Goal: Transaction & Acquisition: Purchase product/service

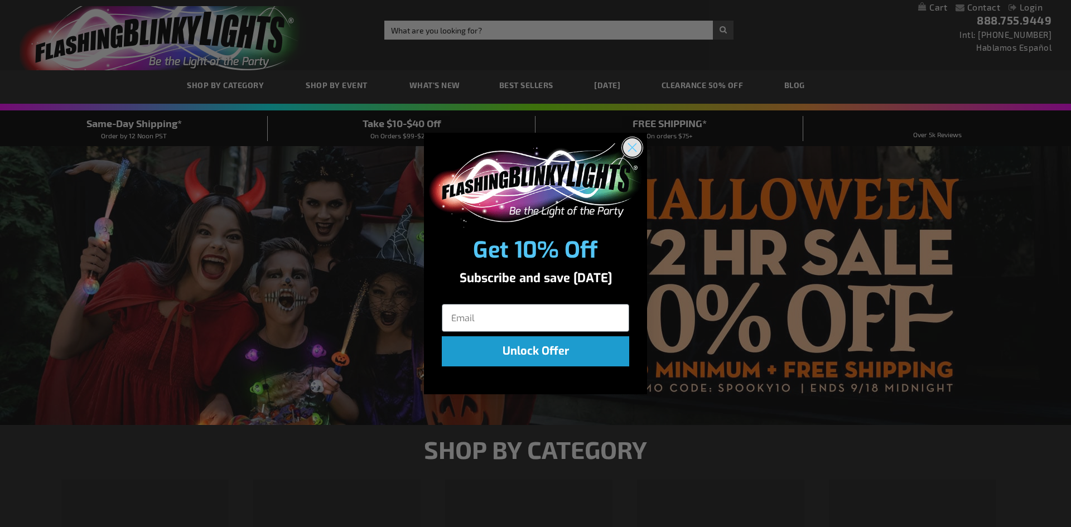
click at [632, 145] on circle "Close dialog" at bounding box center [632, 147] width 18 height 18
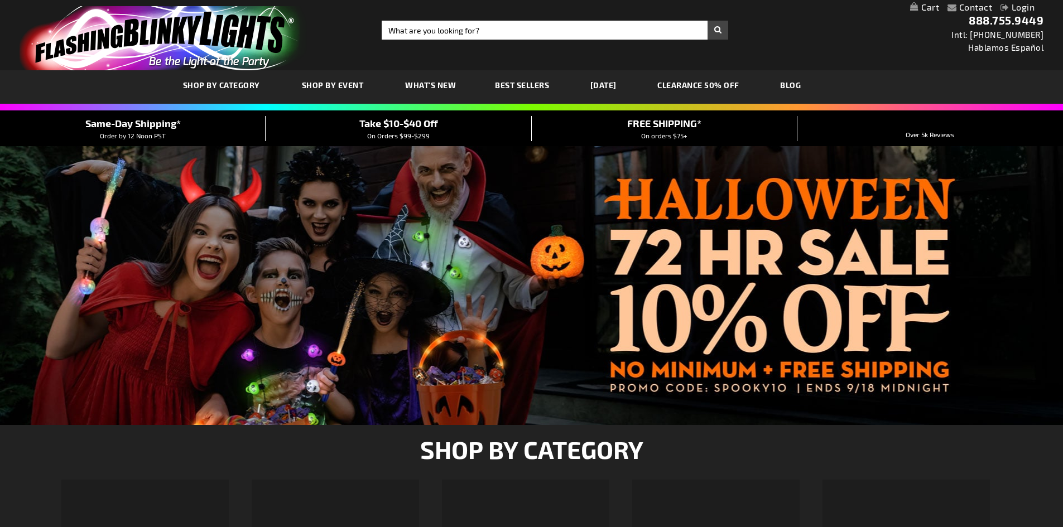
click at [586, 84] on link "[DATE]" at bounding box center [603, 84] width 43 height 37
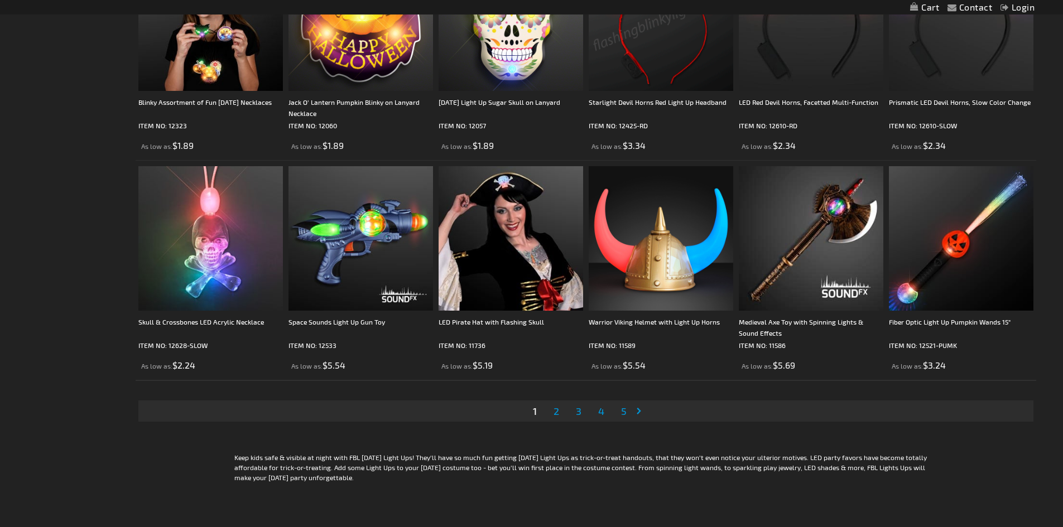
scroll to position [2232, 0]
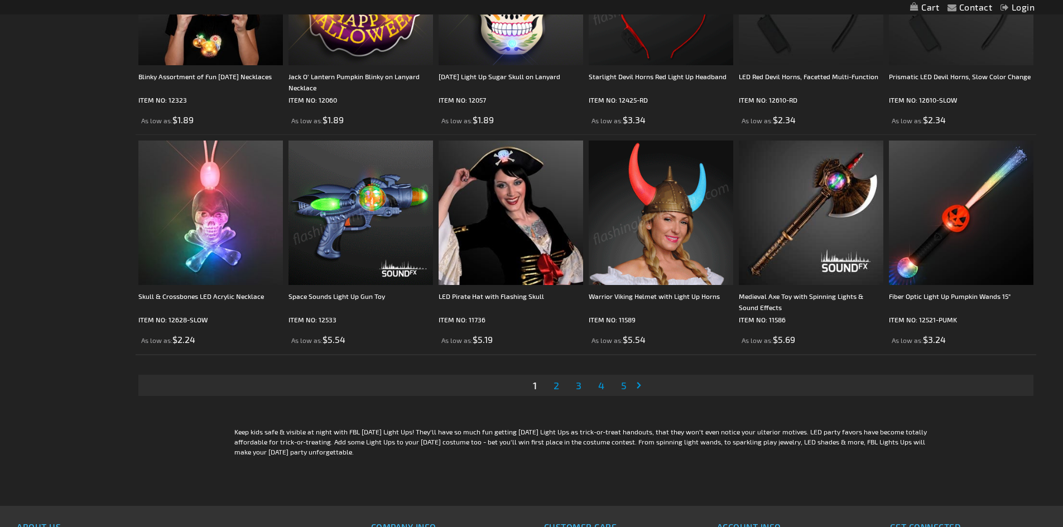
click at [350, 201] on img at bounding box center [360, 213] width 145 height 145
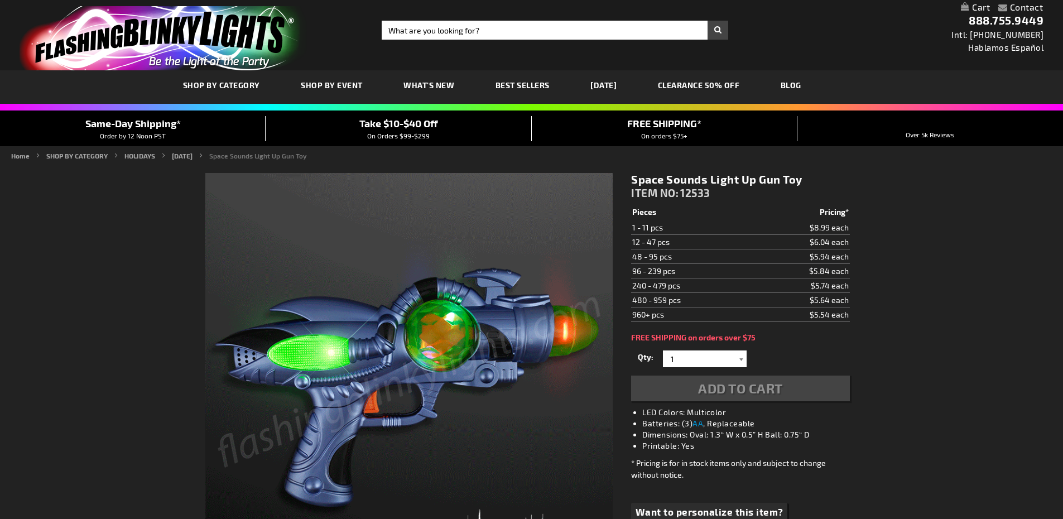
click at [741, 357] on div at bounding box center [740, 358] width 11 height 17
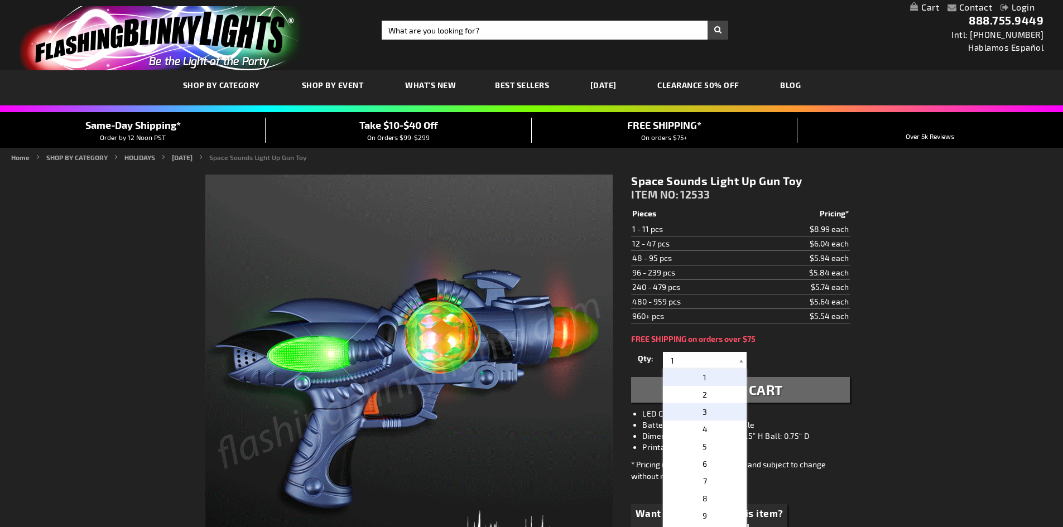
click at [702, 411] on span "3" at bounding box center [704, 411] width 4 height 9
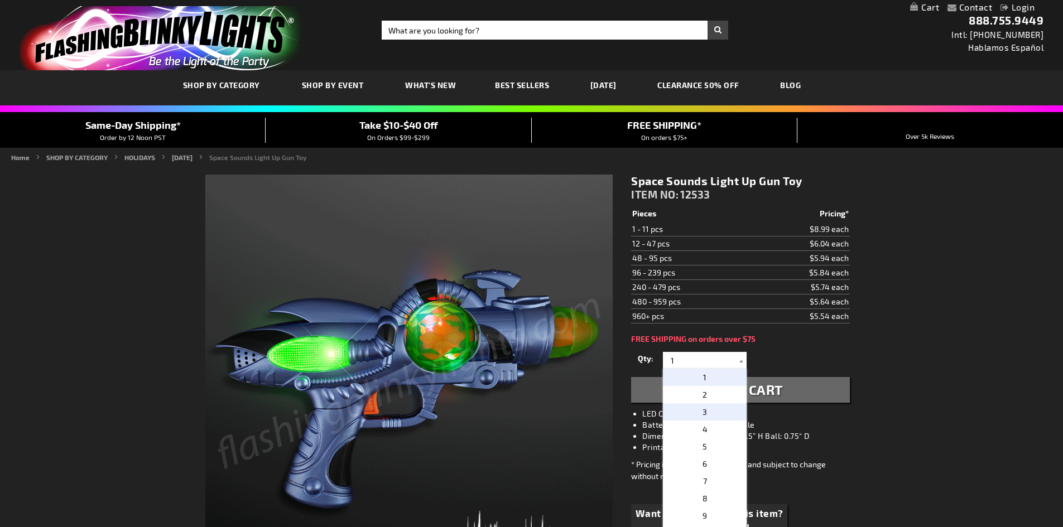
type input "3"
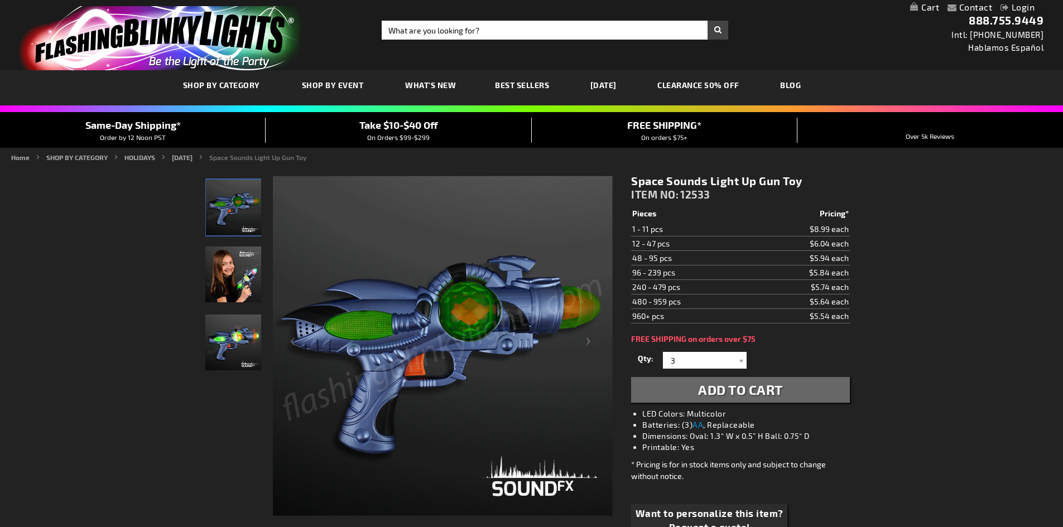
click at [765, 392] on span "Add to Cart" at bounding box center [740, 390] width 85 height 16
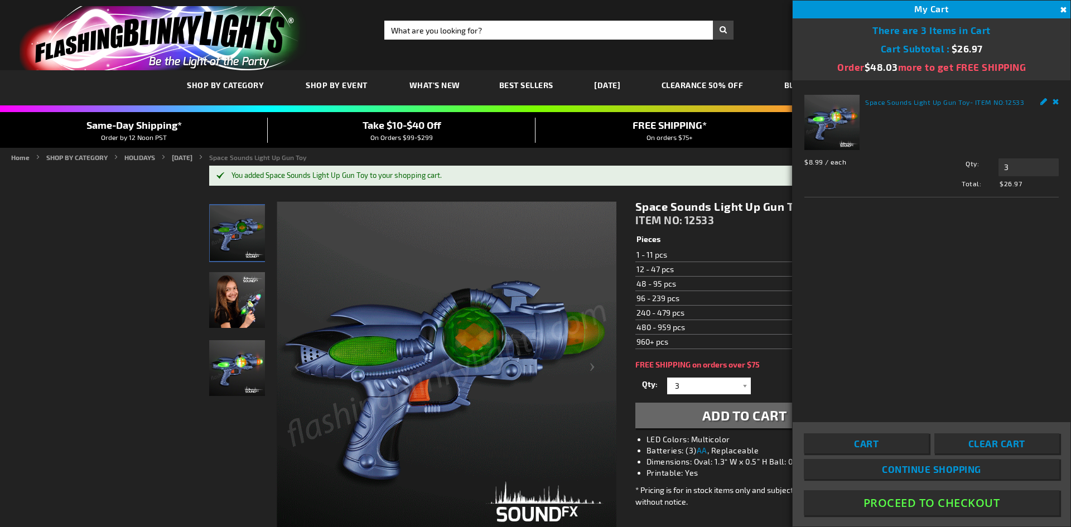
click at [918, 498] on button "Proceed To Checkout" at bounding box center [932, 502] width 256 height 25
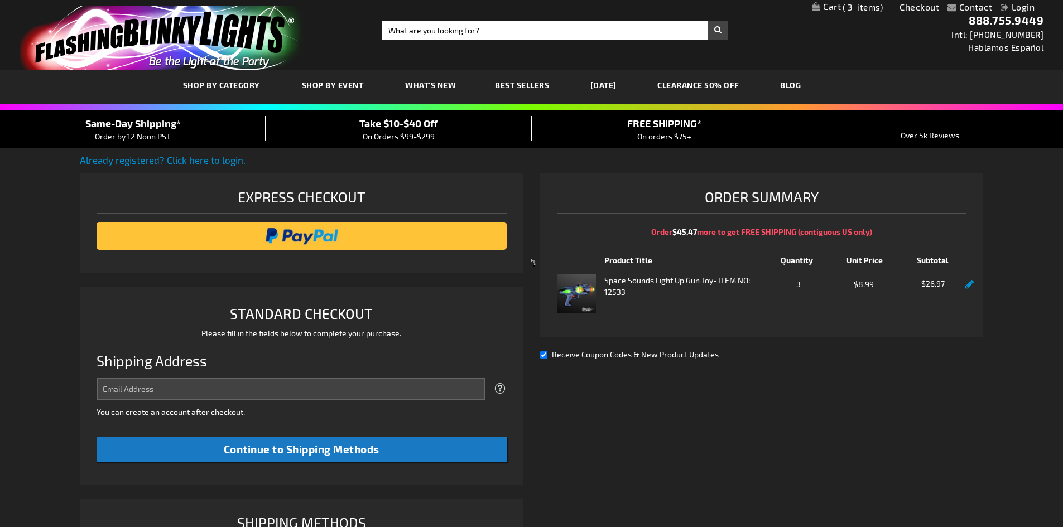
select select "US"
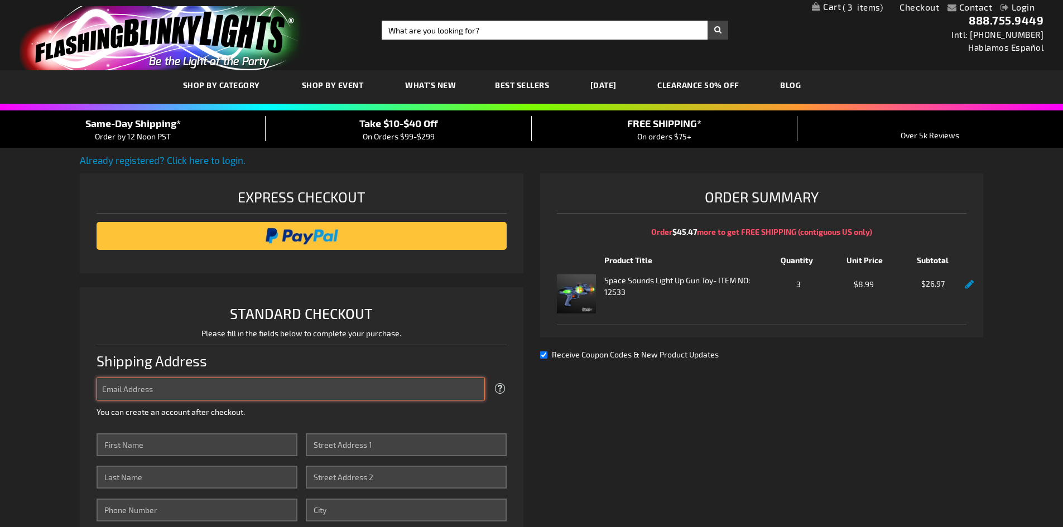
click at [298, 382] on input "Email Address" at bounding box center [291, 389] width 388 height 23
type input "[EMAIL_ADDRESS][DOMAIN_NAME]"
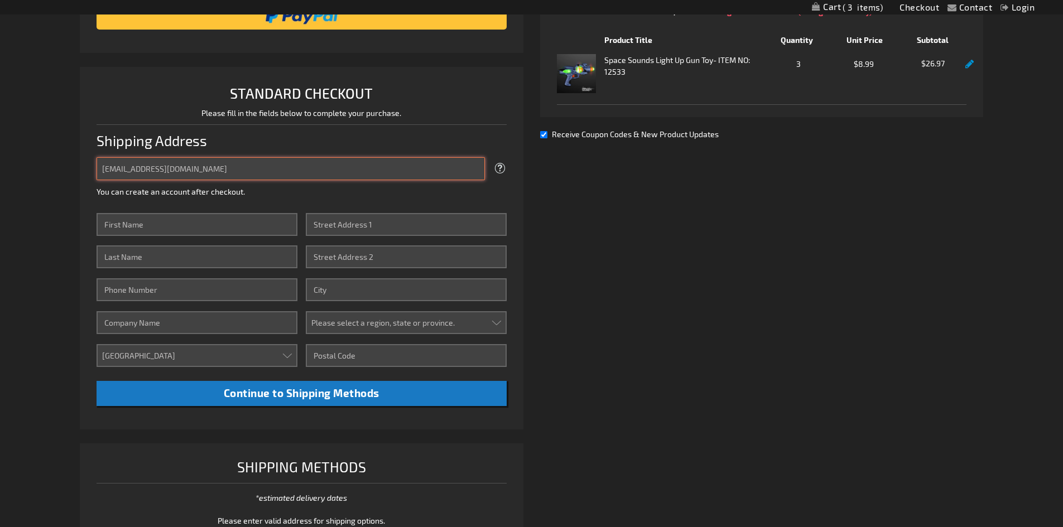
scroll to position [223, 0]
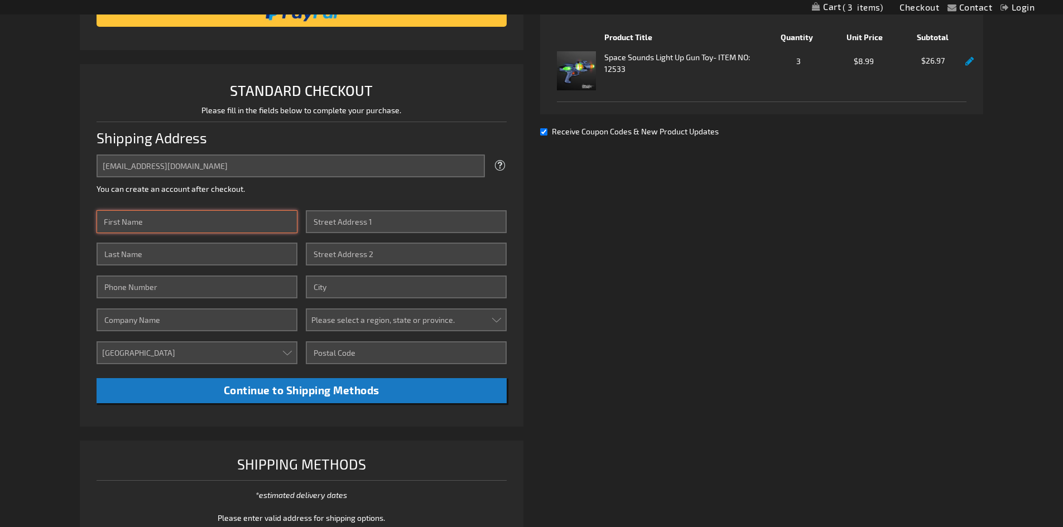
click at [148, 219] on input "First Name" at bounding box center [197, 221] width 201 height 23
type input "Gary"
type input "Womack"
type input "6514376299"
type input "2020 Highland Drive"
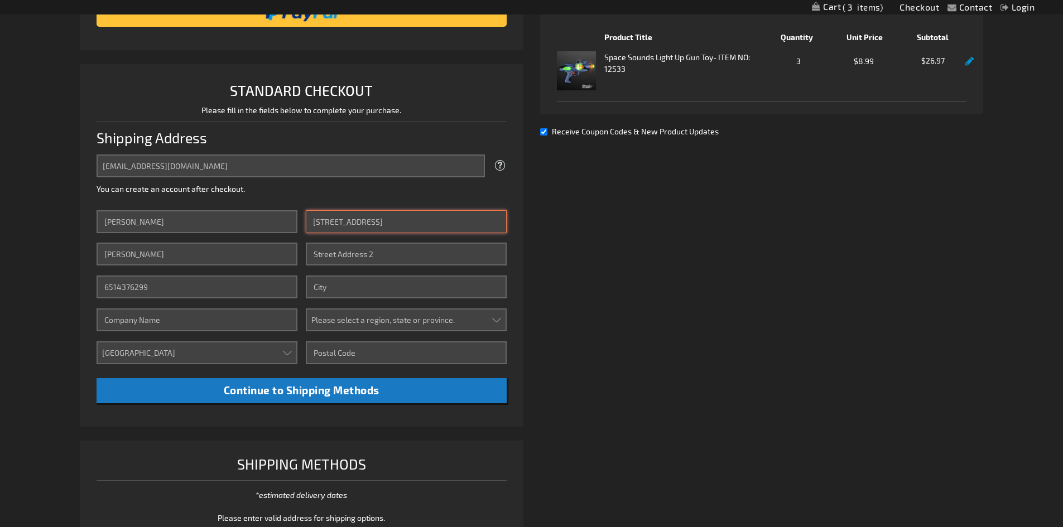
type input "Hastings"
select select "34"
type input "55033"
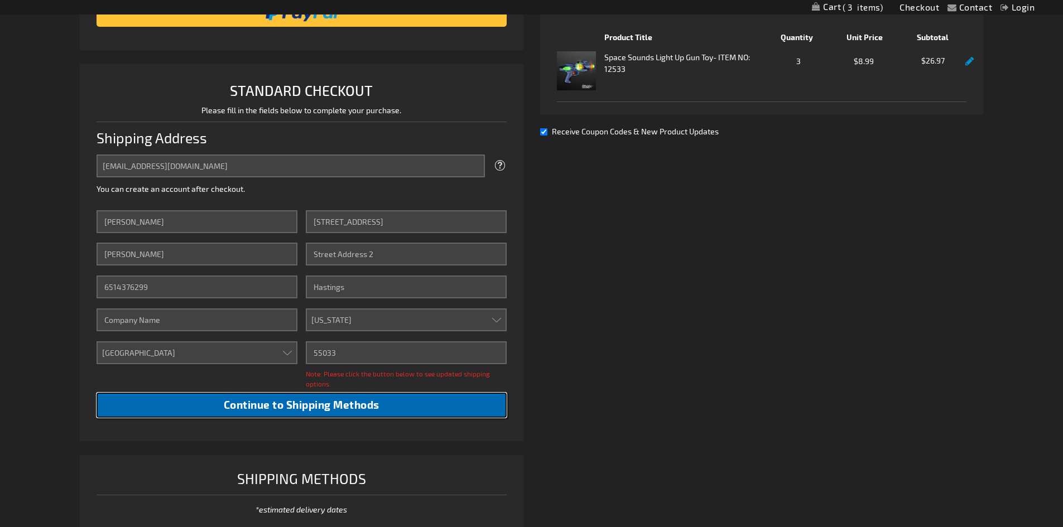
click at [273, 401] on span "Continue to Shipping Methods" at bounding box center [302, 404] width 156 height 13
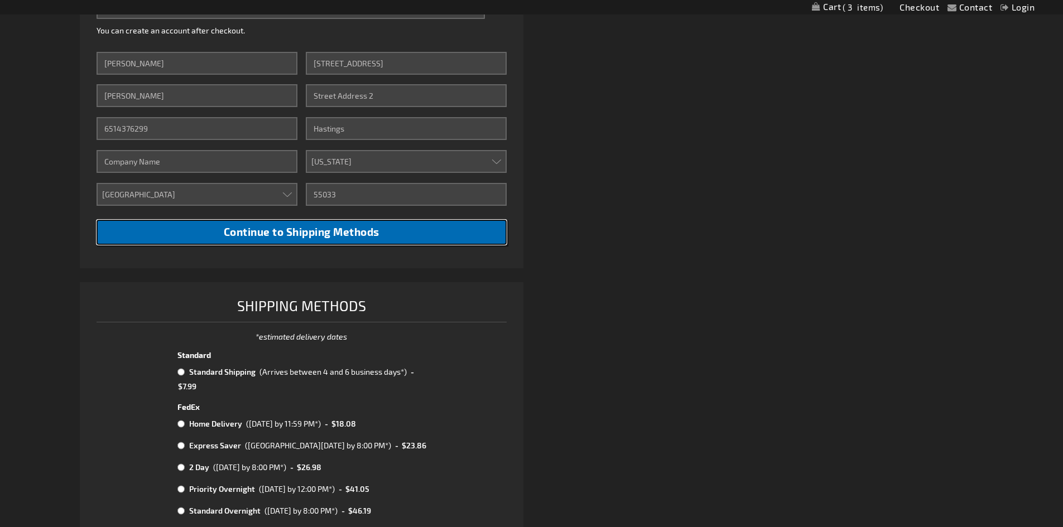
scroll to position [446, 0]
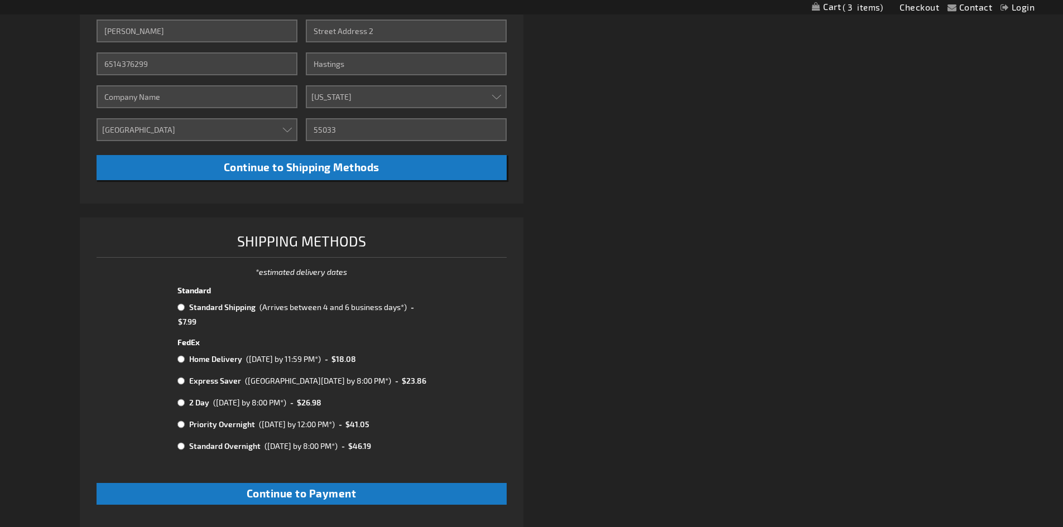
click at [177, 305] on input "radio" at bounding box center [180, 307] width 7 height 9
radio input "true"
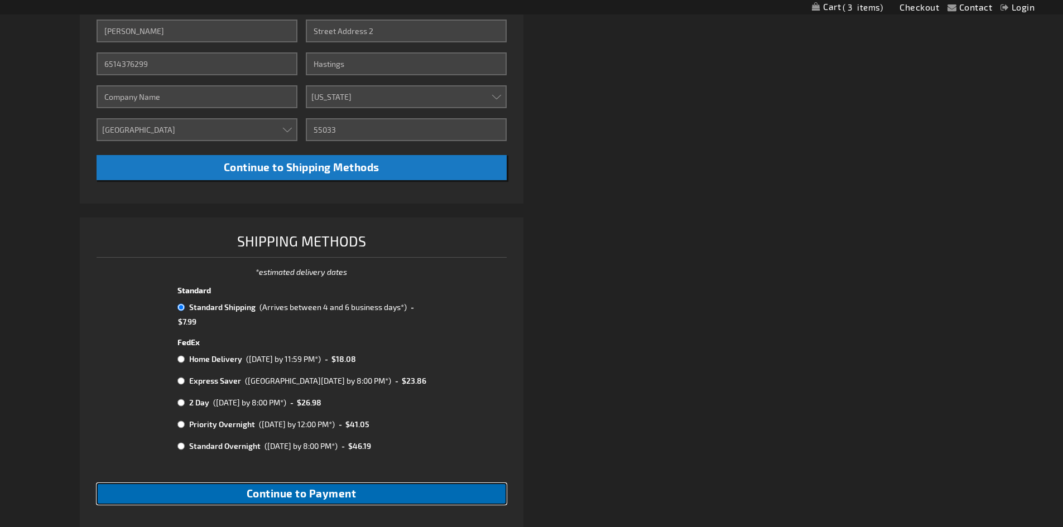
click at [292, 499] on span "Continue to Payment" at bounding box center [302, 493] width 110 height 13
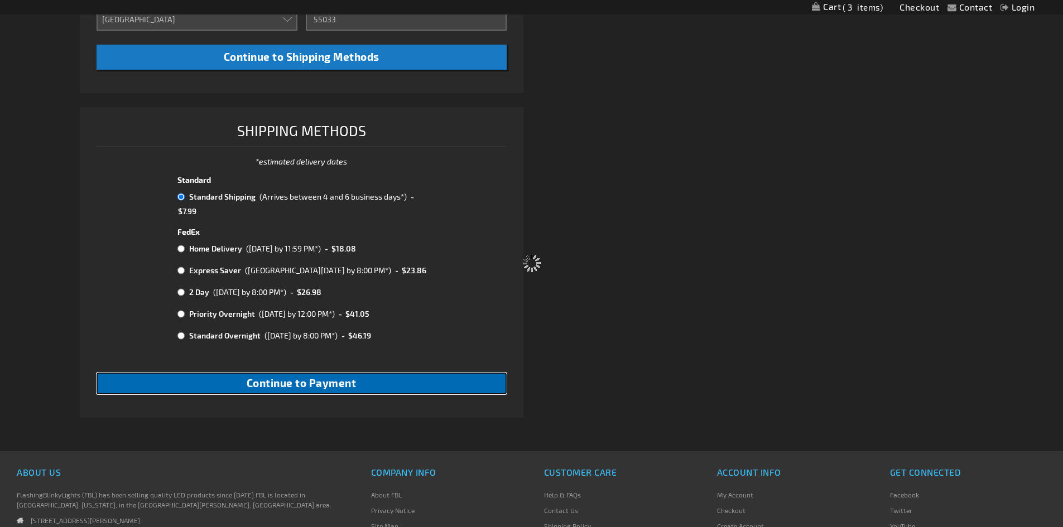
scroll to position [670, 0]
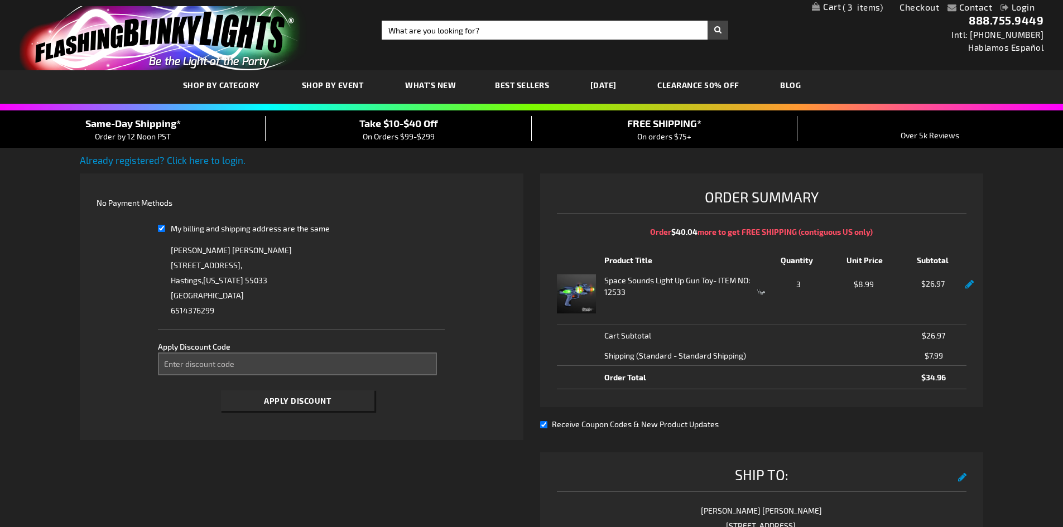
click at [159, 223] on input "My billing and shipping address are the same" at bounding box center [161, 228] width 7 height 23
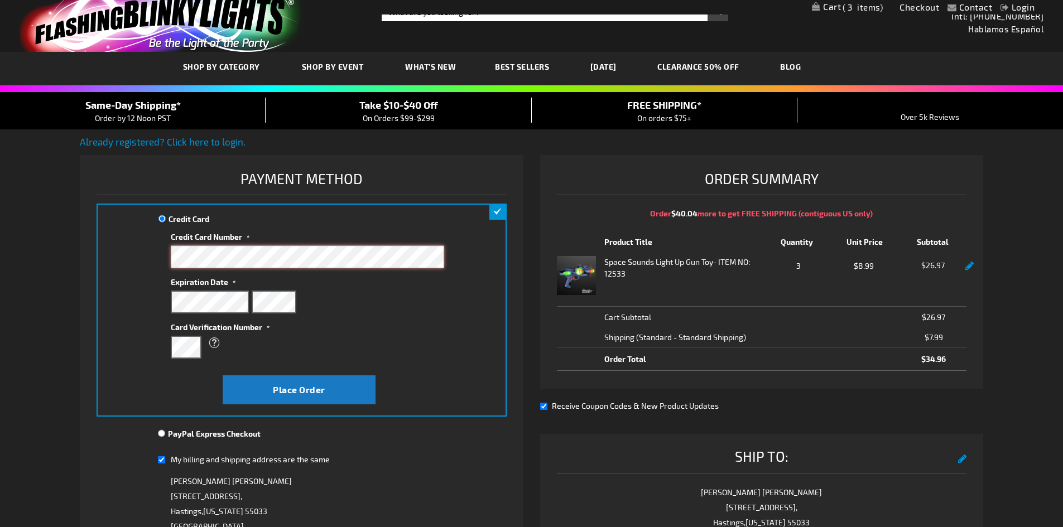
scroll to position [223, 0]
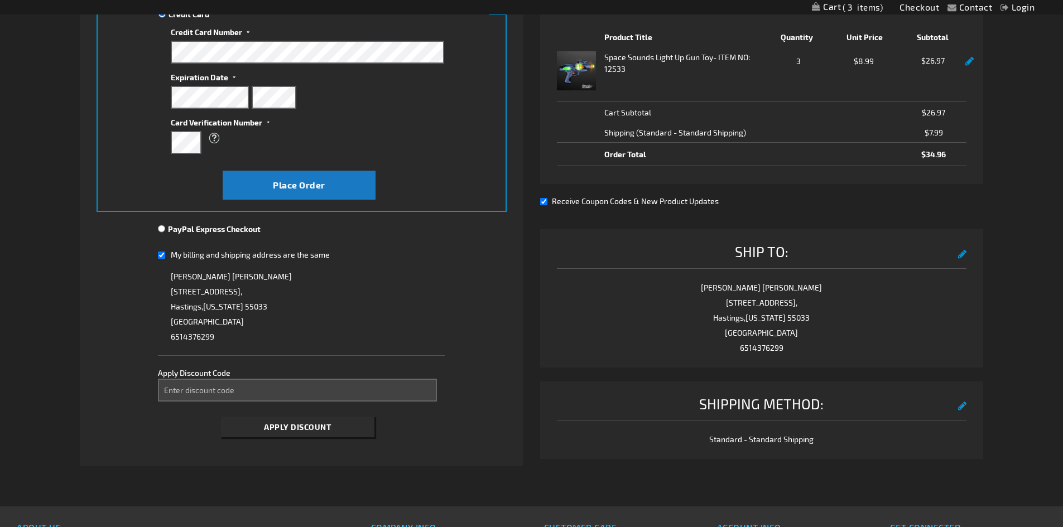
click at [161, 254] on input "My billing and shipping address are the same" at bounding box center [161, 255] width 7 height 23
checkbox input "false"
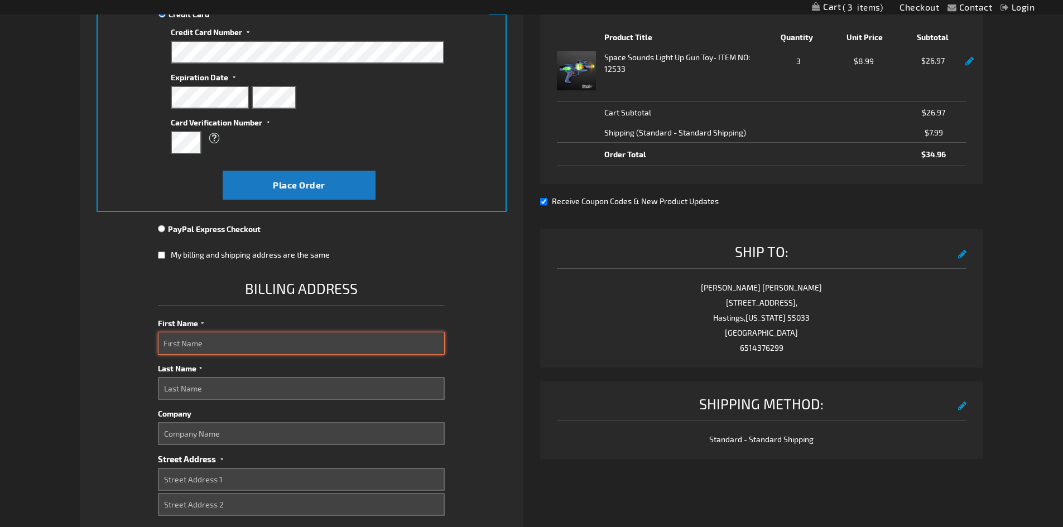
click at [208, 344] on input "First Name" at bounding box center [301, 343] width 287 height 23
type input "Gary"
type input "Womack"
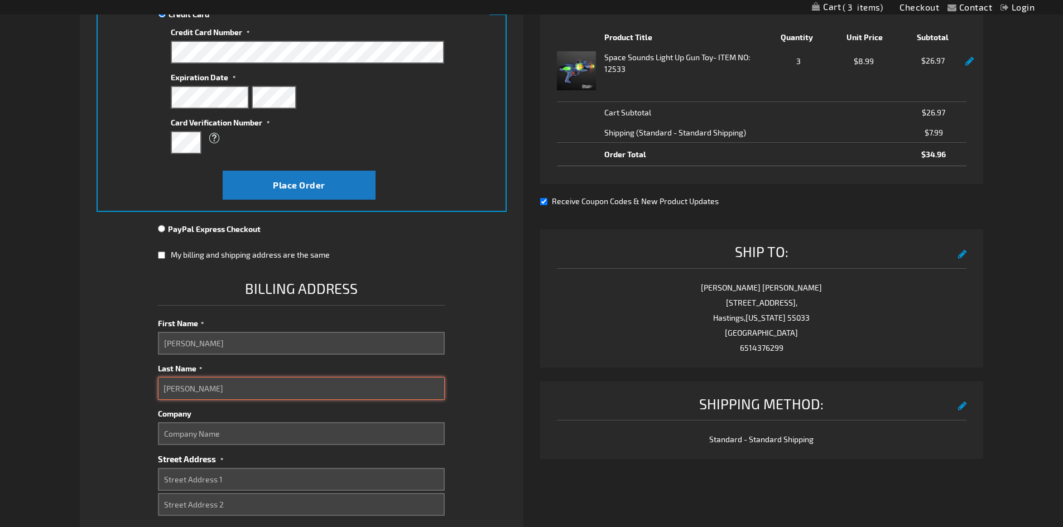
type input "370 N Cedar St"
select select "57"
type input "Van"
type input "75790"
type input "6514376299"
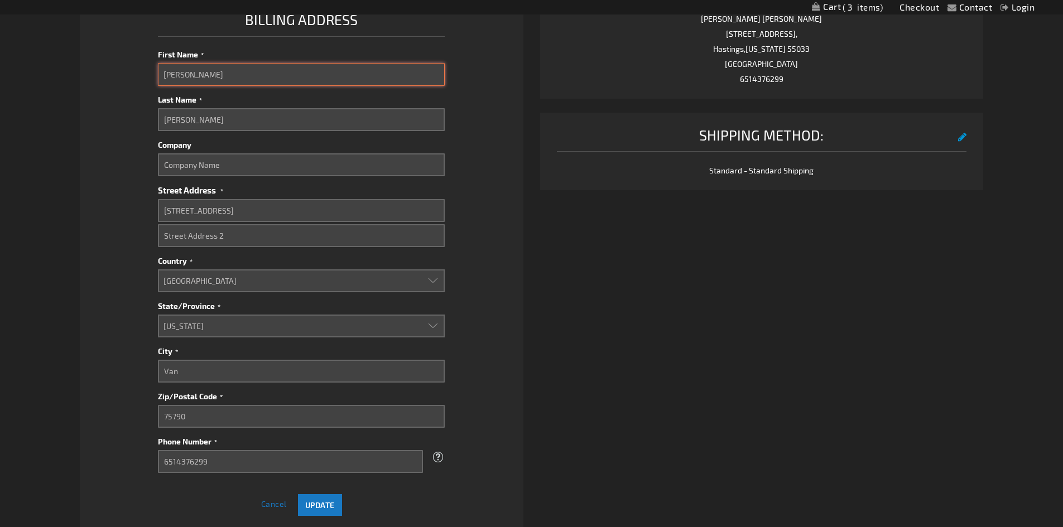
scroll to position [670, 0]
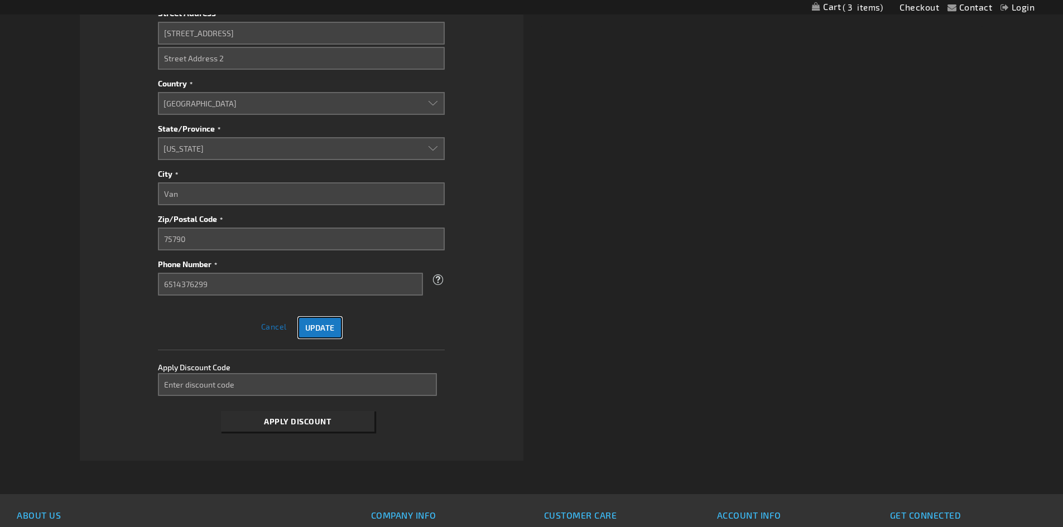
click at [325, 324] on span "Update" at bounding box center [320, 327] width 30 height 9
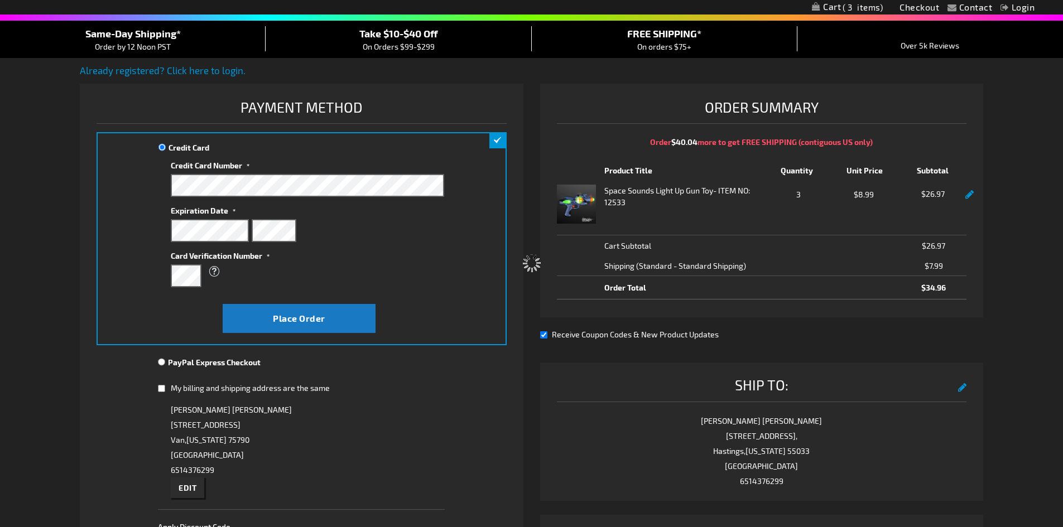
scroll to position [31, 0]
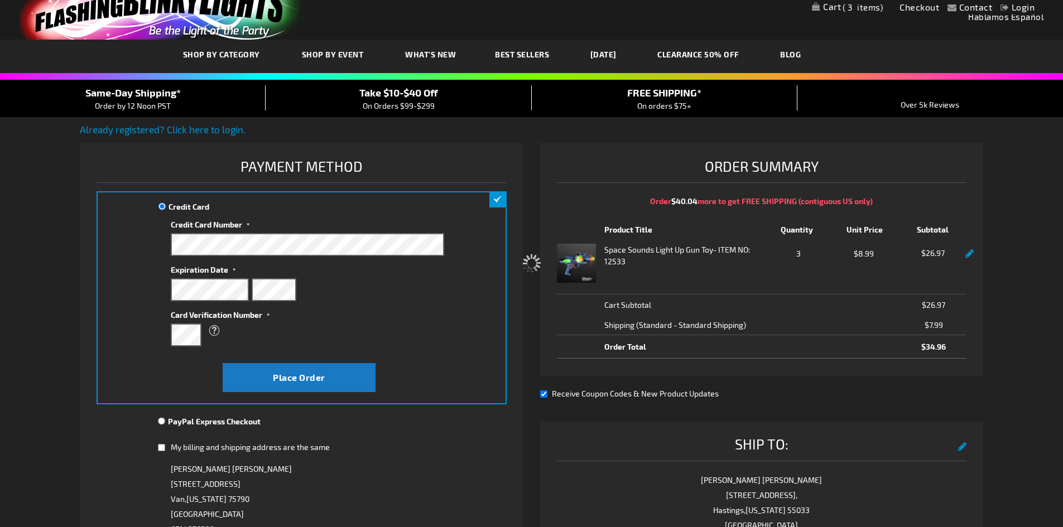
click at [300, 380] on div "Please wait..." at bounding box center [531, 263] width 1063 height 527
click at [309, 371] on button "Place Order" at bounding box center [299, 377] width 153 height 29
